Goal: Download file/media

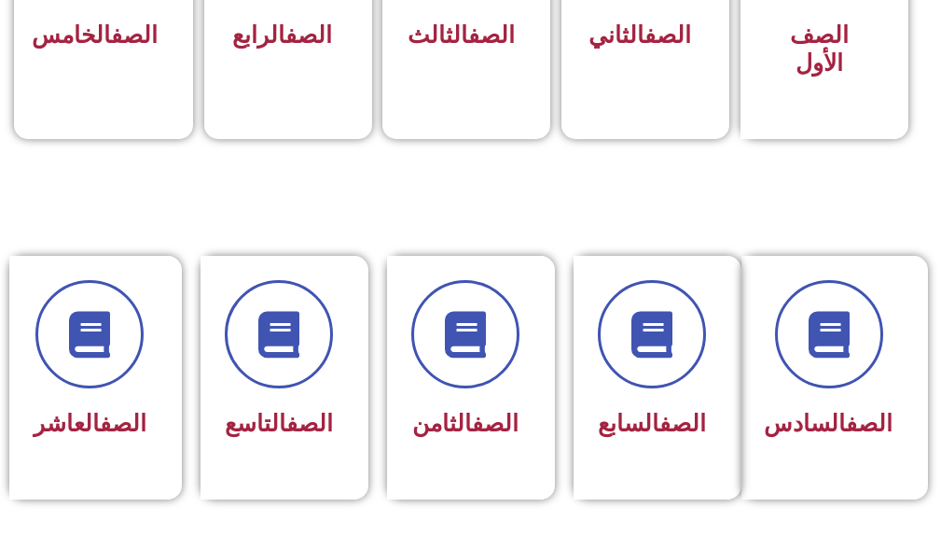
scroll to position [840, 0]
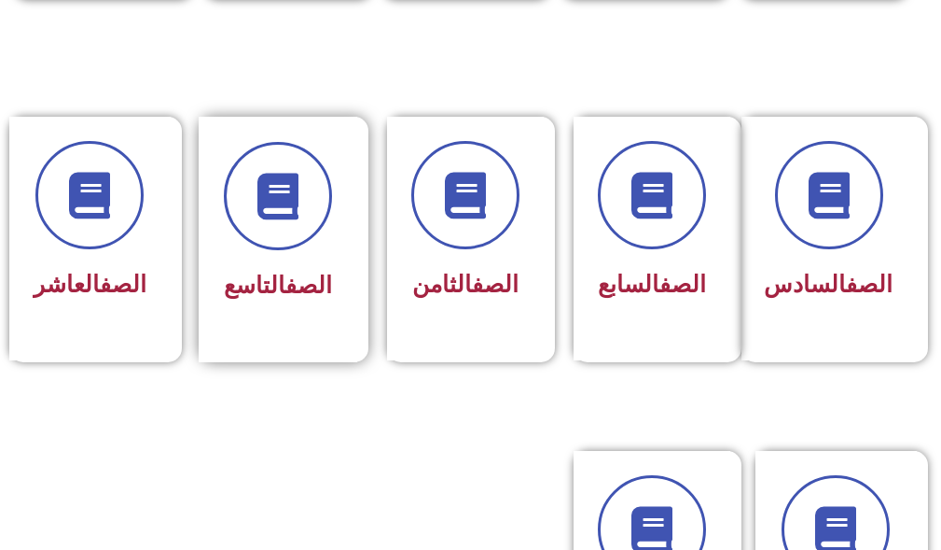
click at [263, 260] on div "الصف التاسع" at bounding box center [278, 225] width 108 height 167
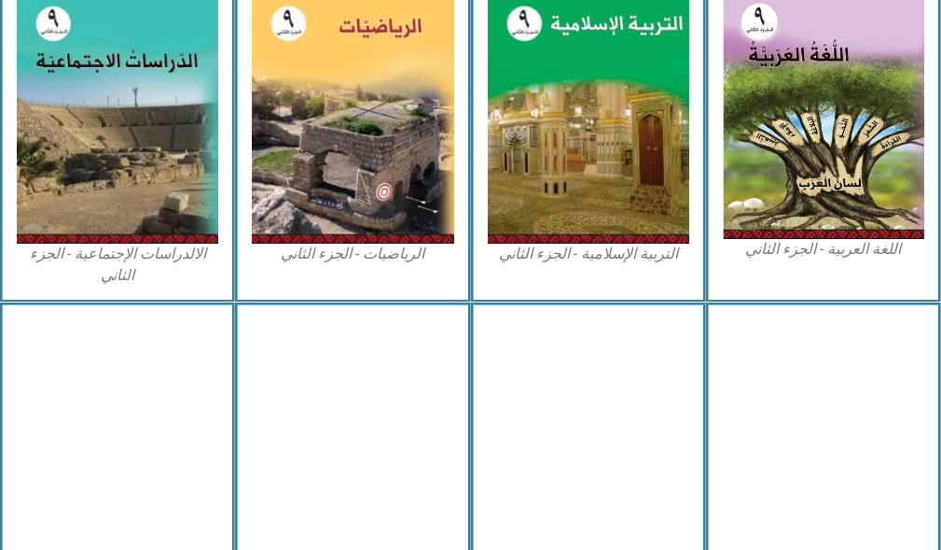
scroll to position [1119, 0]
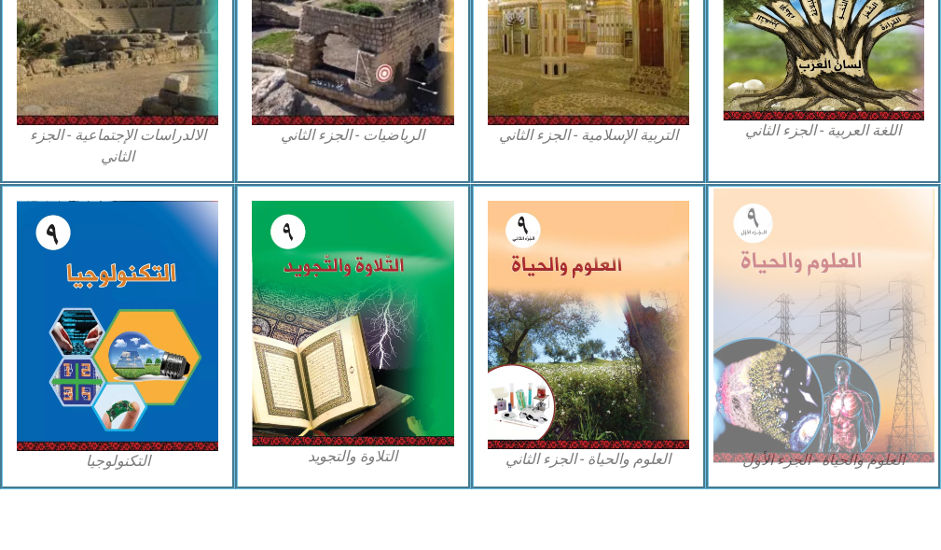
click at [787, 295] on img at bounding box center [824, 325] width 222 height 274
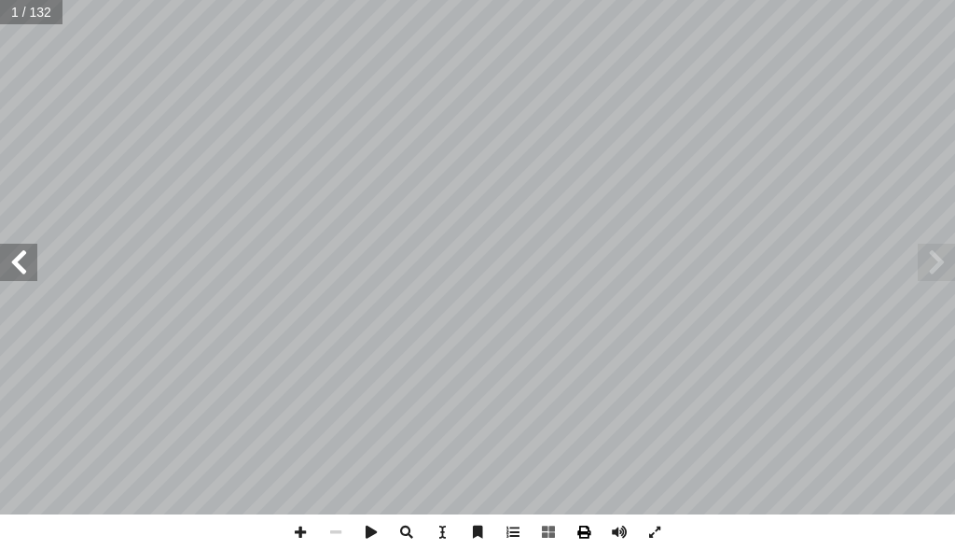
click at [583, 527] on span at bounding box center [583, 531] width 35 height 35
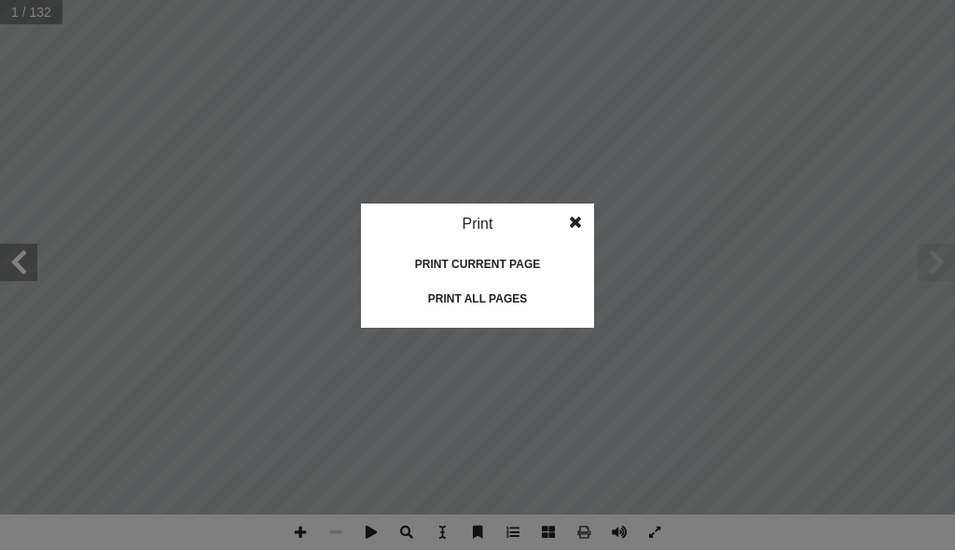
click at [469, 295] on div "Print all pages" at bounding box center [477, 299] width 187 height 30
